Goal: Information Seeking & Learning: Check status

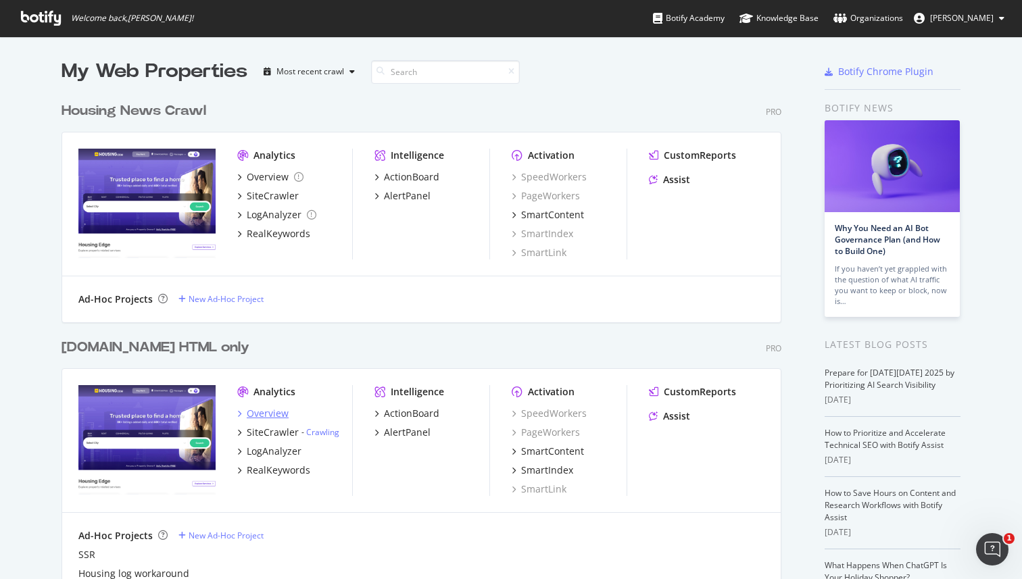
click at [277, 416] on div "Overview" at bounding box center [268, 414] width 42 height 14
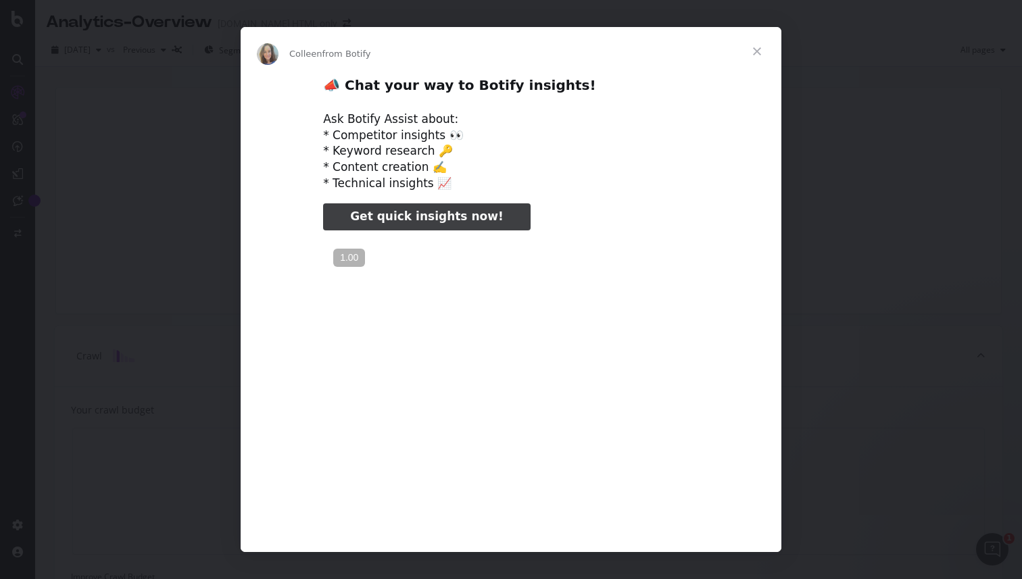
click at [755, 55] on span "Close" at bounding box center [757, 51] width 49 height 49
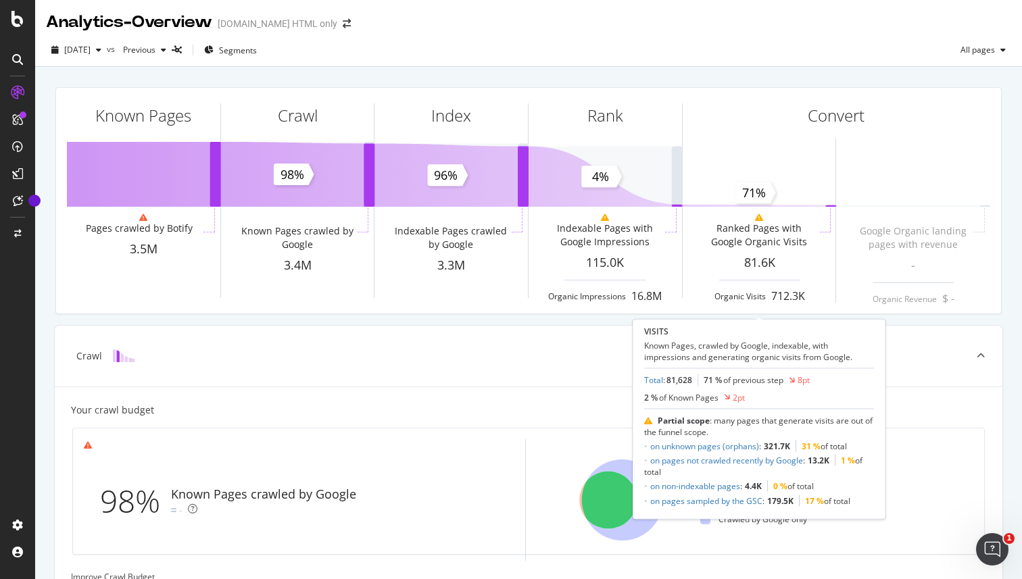
click at [428, 43] on div "[DATE] vs Previous Segments All pages" at bounding box center [528, 52] width 987 height 27
